Goal: Feedback & Contribution: Contribute content

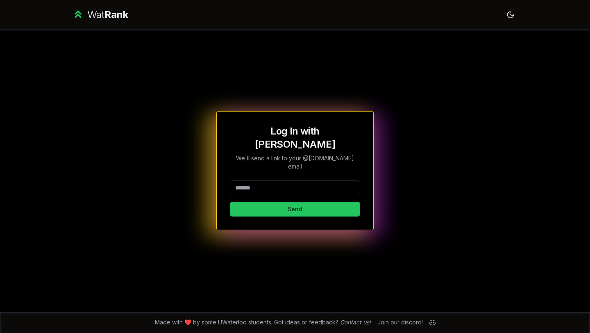
click at [309, 180] on input at bounding box center [295, 187] width 130 height 15
type input "********"
click at [261, 202] on button "Send" at bounding box center [295, 209] width 130 height 15
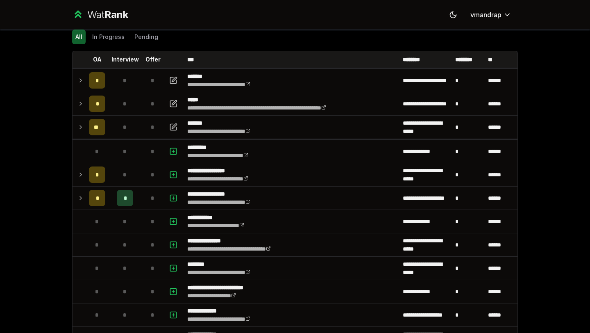
scroll to position [30, 0]
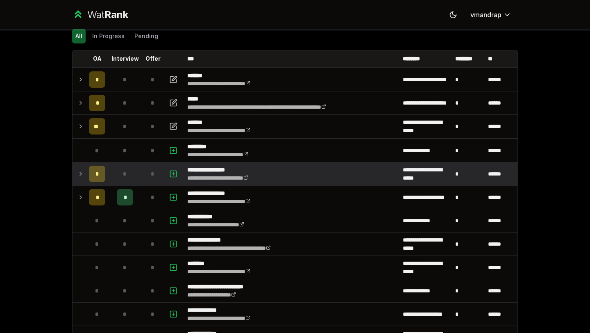
click at [82, 177] on icon at bounding box center [80, 174] width 7 height 10
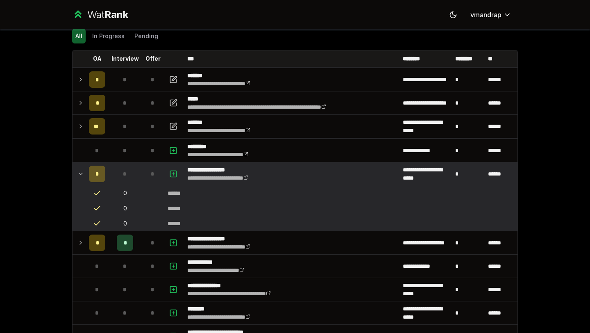
click at [82, 177] on icon at bounding box center [80, 174] width 7 height 10
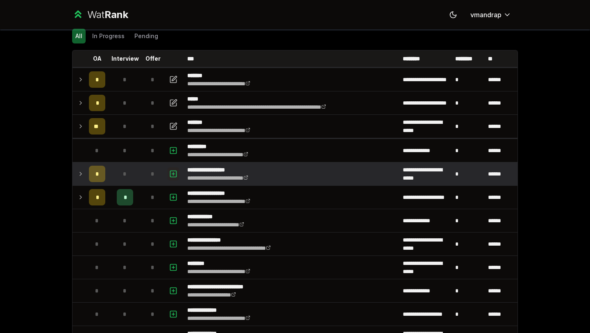
click at [174, 172] on icon "button" at bounding box center [173, 174] width 8 height 10
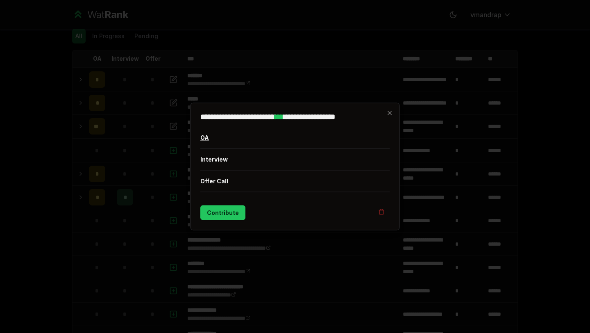
click at [210, 141] on button "OA" at bounding box center [295, 137] width 189 height 21
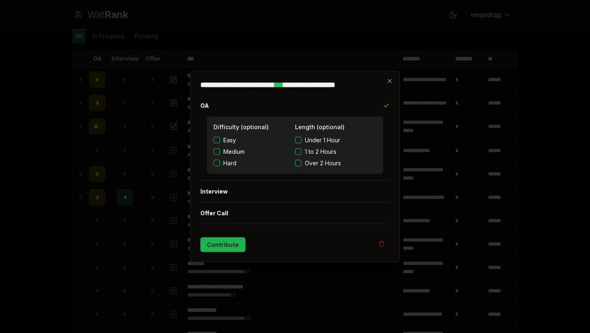
click at [223, 241] on button "Contribute" at bounding box center [223, 244] width 45 height 15
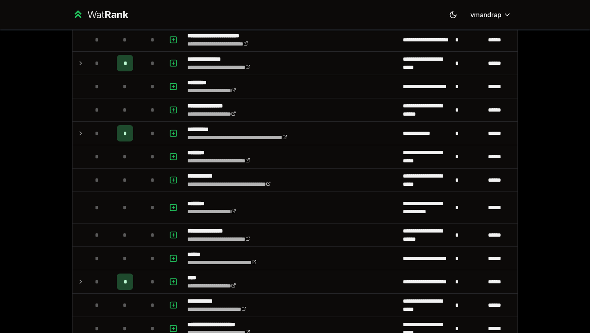
scroll to position [529, 0]
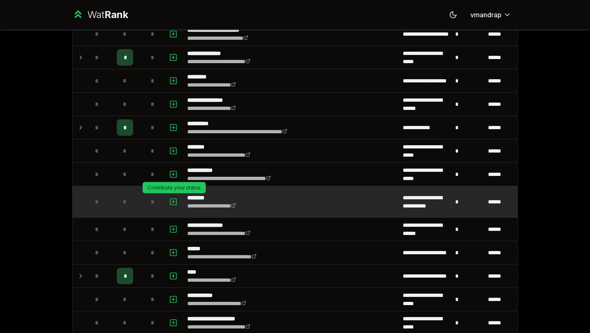
click at [176, 204] on icon "button" at bounding box center [173, 202] width 8 height 10
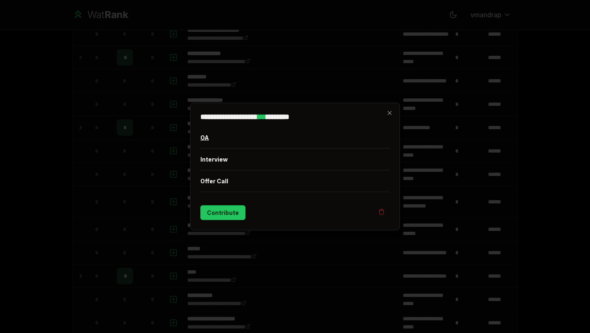
click at [216, 139] on button "OA" at bounding box center [295, 137] width 189 height 21
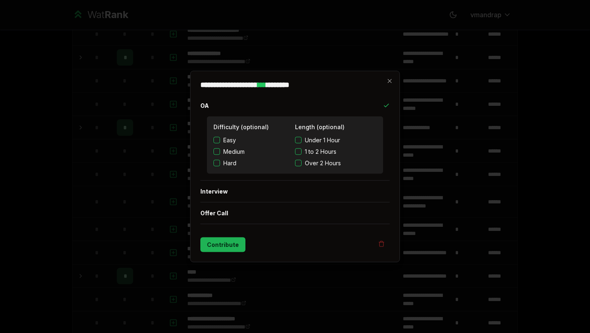
click at [224, 242] on button "Contribute" at bounding box center [223, 244] width 45 height 15
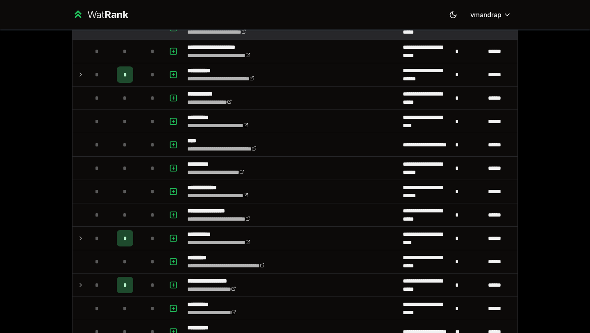
scroll to position [848, 0]
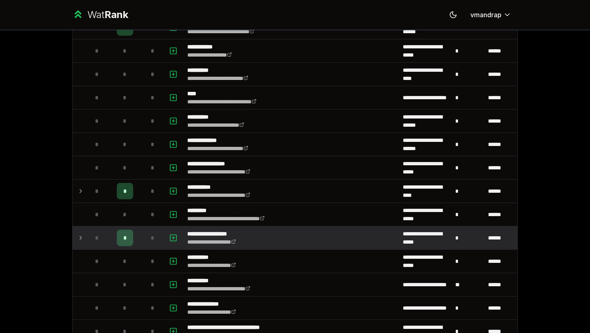
click at [82, 235] on icon at bounding box center [80, 238] width 7 height 10
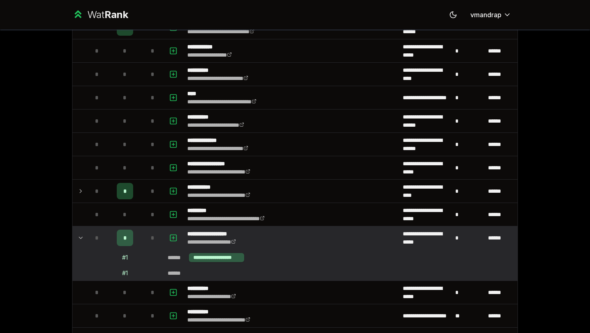
click at [82, 235] on icon at bounding box center [80, 238] width 7 height 10
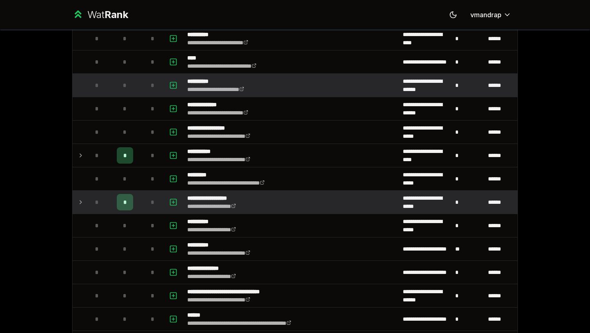
scroll to position [900, 0]
